Goal: Task Accomplishment & Management: Use online tool/utility

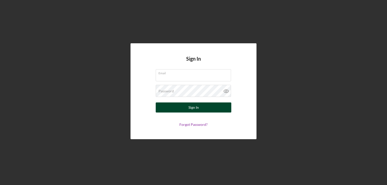
type input "[PERSON_NAME][EMAIL_ADDRESS][DOMAIN_NAME]"
click at [190, 109] on div "Sign In" at bounding box center [193, 107] width 10 height 10
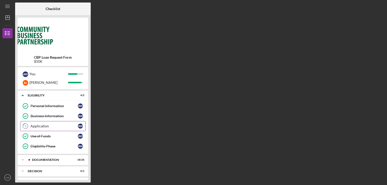
click at [64, 125] on div "Application" at bounding box center [53, 126] width 47 height 4
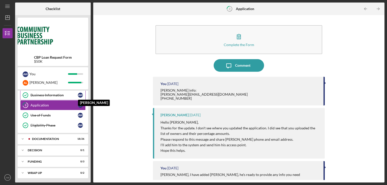
scroll to position [21, 0]
click at [55, 143] on div "Icon/Expander Documentation 18 / 26" at bounding box center [53, 139] width 71 height 10
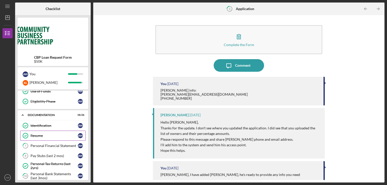
scroll to position [41, 0]
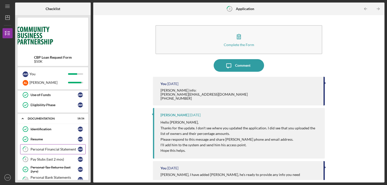
click at [54, 144] on link "7 Personal Financial Statement A W" at bounding box center [52, 149] width 65 height 10
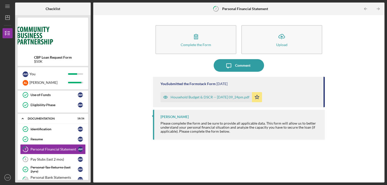
click at [187, 97] on div "Household Budget & DSCR -- [DATE] 09_24pm.pdf" at bounding box center [209, 97] width 79 height 4
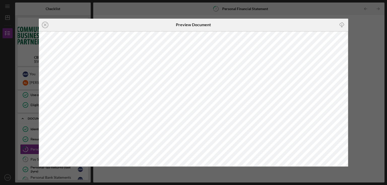
click at [46, 24] on icon "Icon/Close" at bounding box center [45, 25] width 13 height 13
